Goal: Task Accomplishment & Management: Complete application form

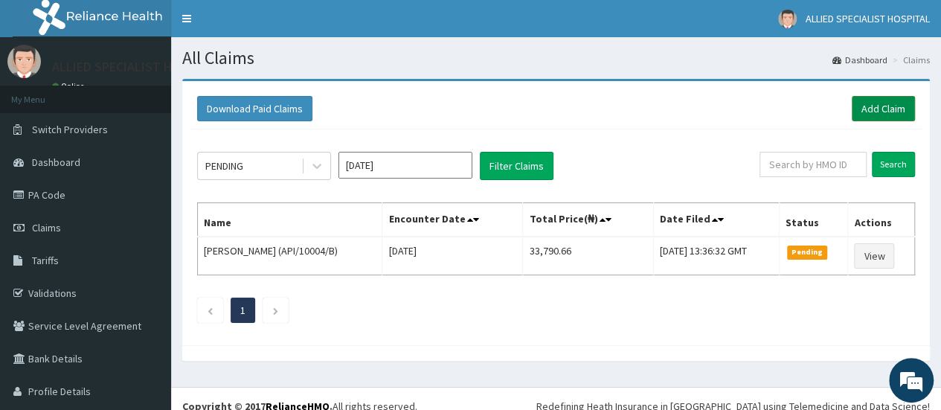
click at [884, 105] on link "Add Claim" at bounding box center [883, 108] width 63 height 25
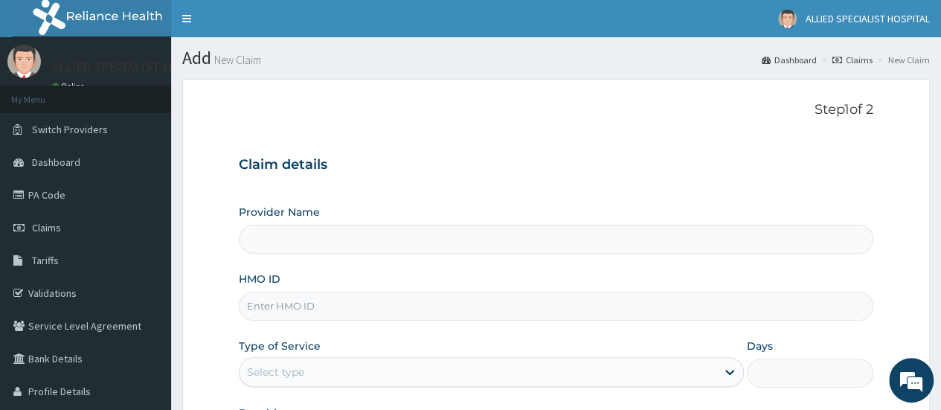
type input "ALLIED SPECIALIST HOSPITAL"
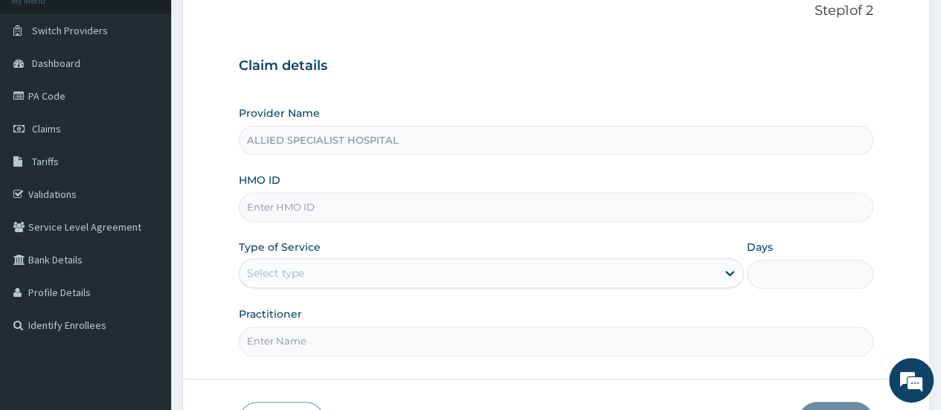
click at [323, 209] on input "HMO ID" at bounding box center [556, 207] width 635 height 29
paste input "MGZ/10002/A"
type input "MGZ/10002/A"
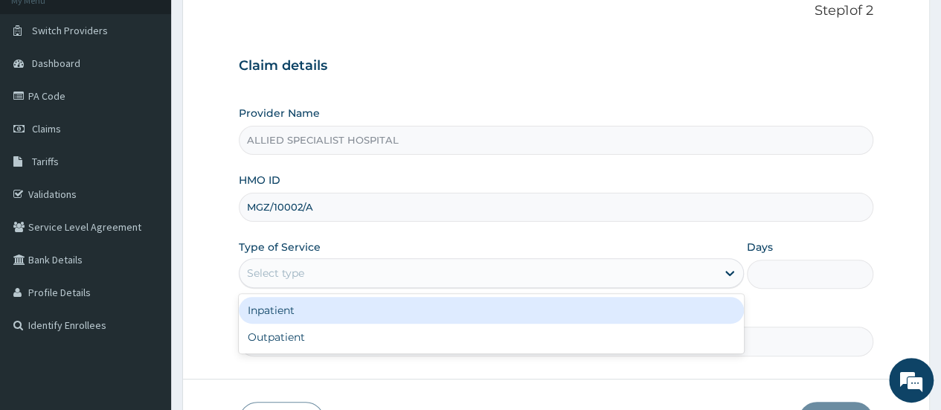
click at [437, 266] on div "Select type" at bounding box center [478, 273] width 477 height 24
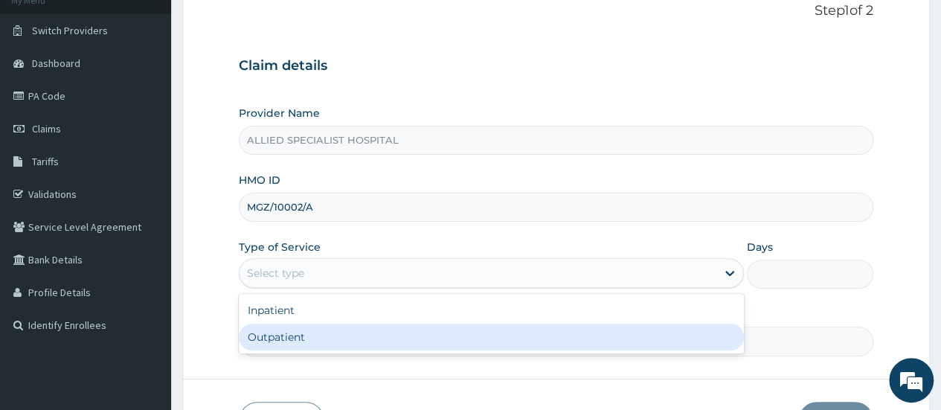
click at [376, 336] on div "Outpatient" at bounding box center [491, 337] width 505 height 27
type input "1"
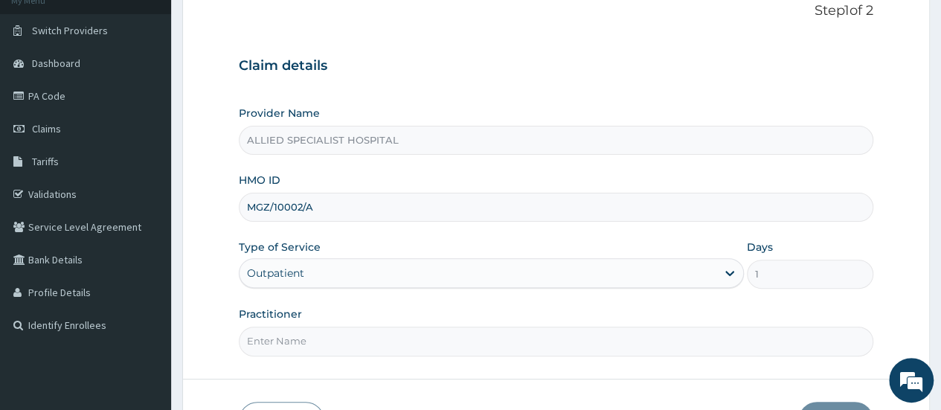
scroll to position [0, 0]
click at [373, 333] on input "Practitioner" at bounding box center [556, 341] width 635 height 29
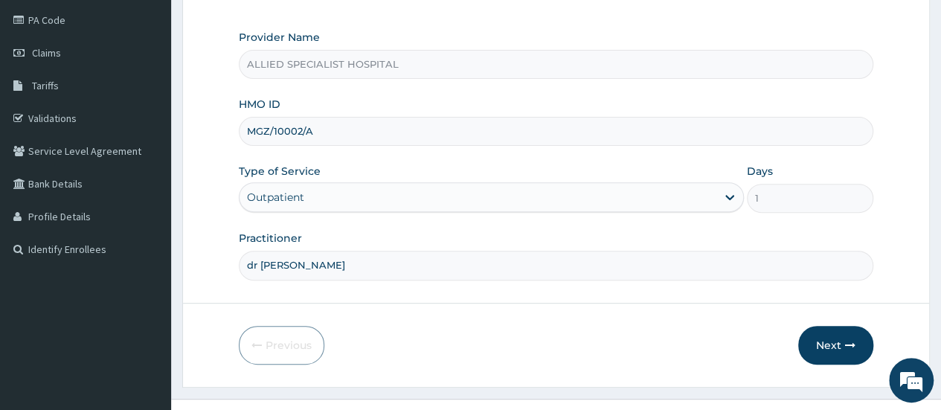
scroll to position [198, 0]
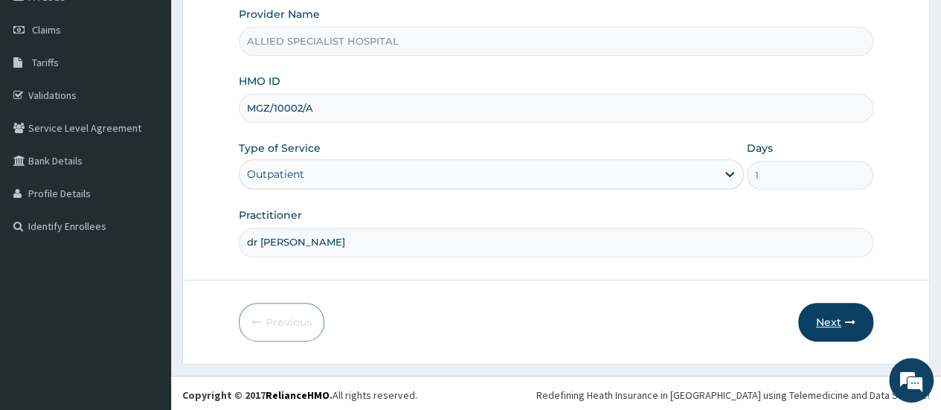
type input "dr [PERSON_NAME]"
click at [830, 318] on button "Next" at bounding box center [835, 322] width 75 height 39
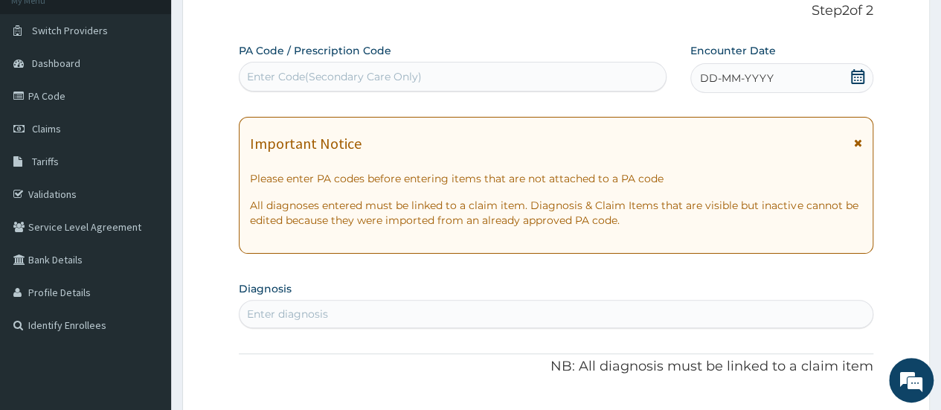
scroll to position [0, 0]
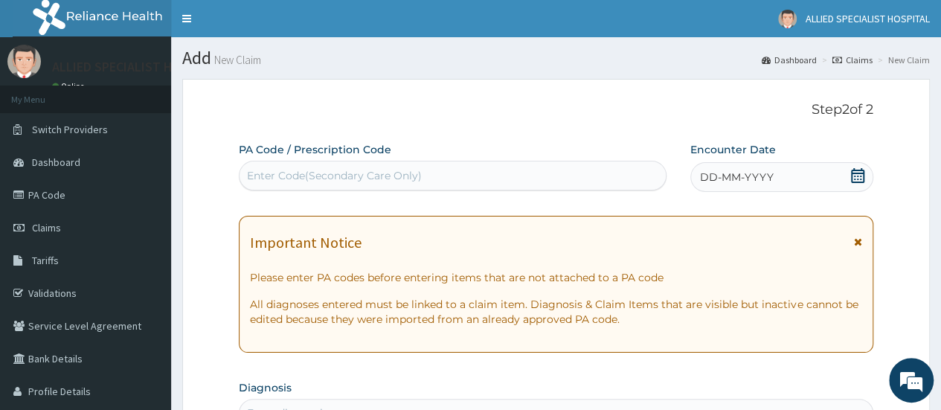
drag, startPoint x: 333, startPoint y: 173, endPoint x: 333, endPoint y: 159, distance: 14.2
click at [333, 170] on div "Enter Code(Secondary Care Only)" at bounding box center [334, 175] width 175 height 15
paste input "PA/E72764"
type input "PA/E72764"
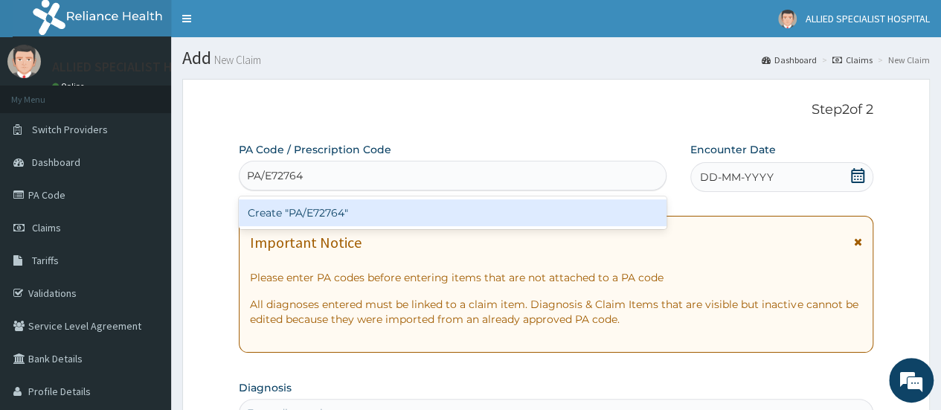
click at [339, 211] on div "Create "PA/E72764"" at bounding box center [452, 212] width 427 height 27
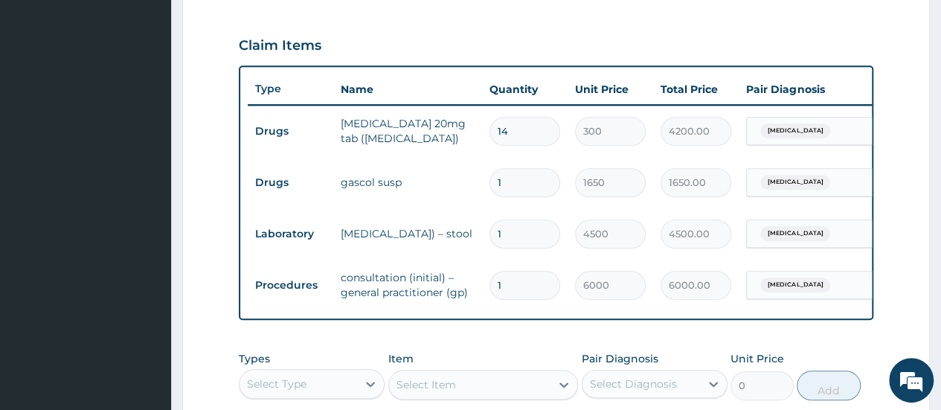
scroll to position [568, 0]
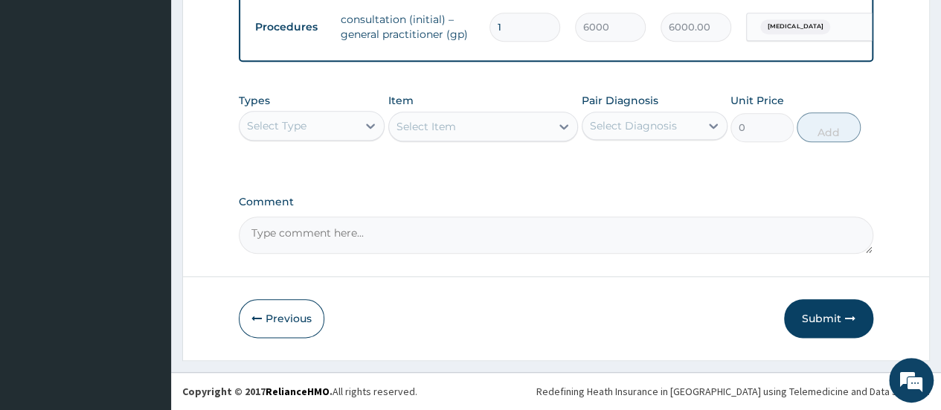
click at [798, 315] on button "Submit" at bounding box center [828, 318] width 89 height 39
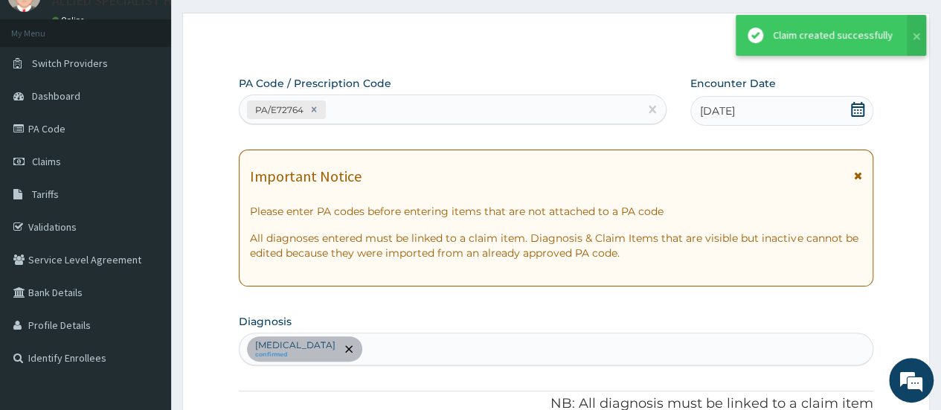
scroll to position [756, 0]
